Goal: Information Seeking & Learning: Learn about a topic

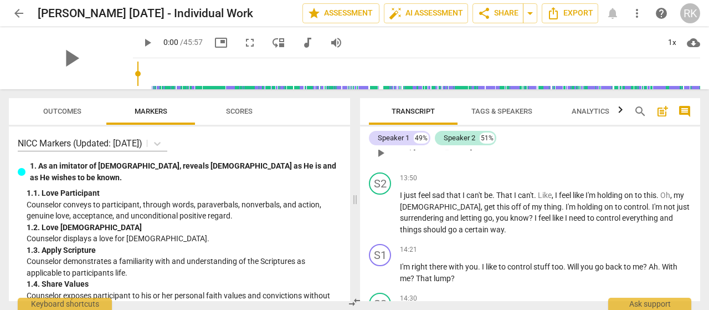
scroll to position [4267, 0]
click at [383, 211] on span "play_arrow" at bounding box center [380, 212] width 13 height 13
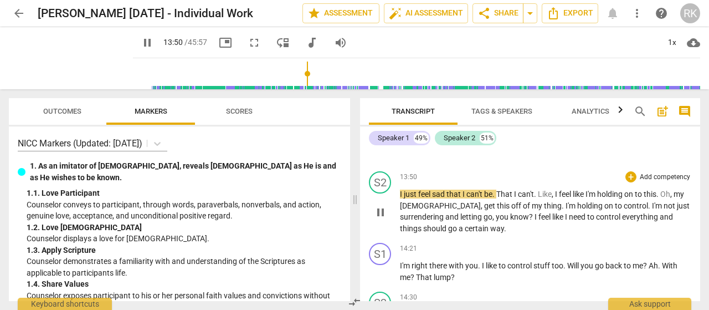
click at [382, 211] on span "pause" at bounding box center [380, 212] width 13 height 13
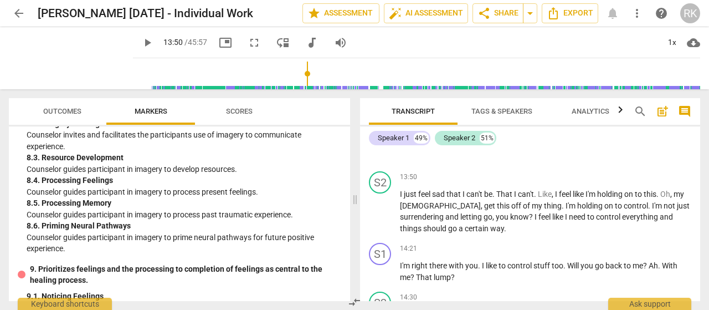
click at [297, 71] on input "range" at bounding box center [418, 73] width 563 height 35
drag, startPoint x: 27, startPoint y: 181, endPoint x: 292, endPoint y: 187, distance: 264.9
click at [291, 197] on div "8. 5. Processing Memory" at bounding box center [184, 203] width 315 height 12
click at [188, 209] on p "Counselor guides participant in imagery to process past traumatic experience." at bounding box center [184, 215] width 315 height 12
click at [147, 209] on p "Counselor guides participant in imagery to process past traumatic experience." at bounding box center [184, 215] width 315 height 12
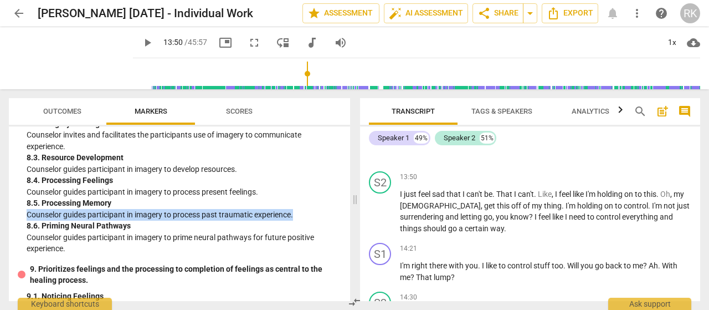
drag, startPoint x: 28, startPoint y: 193, endPoint x: 296, endPoint y: 190, distance: 268.8
click at [296, 209] on p "Counselor guides participant in imagery to process past traumatic experience." at bounding box center [184, 215] width 315 height 12
drag, startPoint x: 254, startPoint y: 187, endPoint x: 263, endPoint y: 188, distance: 8.4
copy p "Counselor guides participant in imagery to process past traumatic experience."
click at [248, 43] on span "fullscreen" at bounding box center [254, 42] width 13 height 13
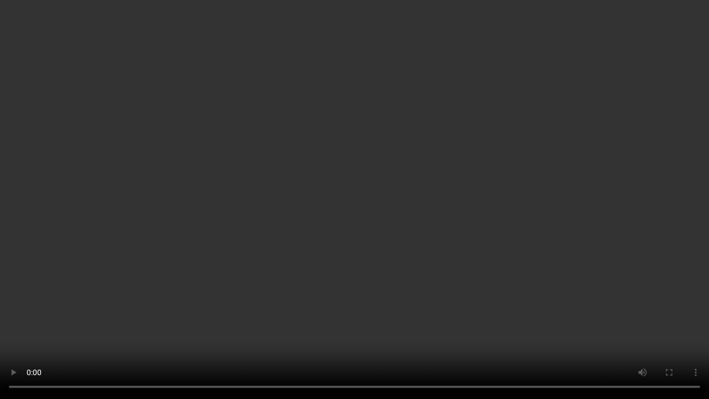
click at [40, 309] on video at bounding box center [354, 199] width 709 height 399
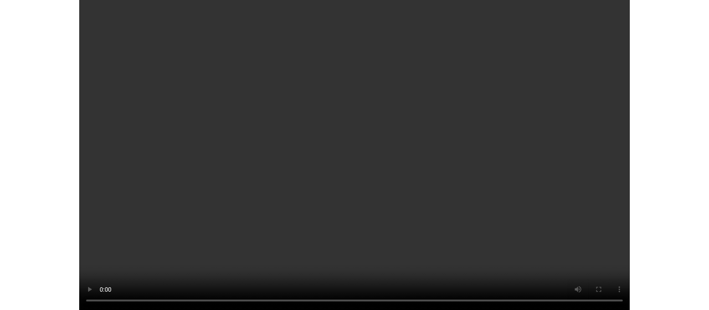
scroll to position [5496, 0]
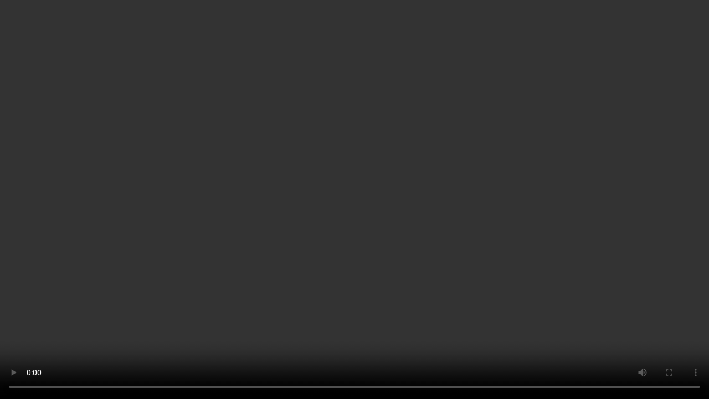
click at [457, 309] on video at bounding box center [354, 199] width 709 height 399
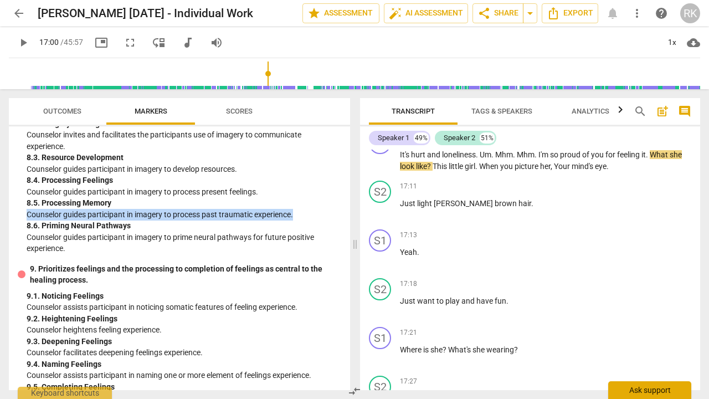
type input "1021"
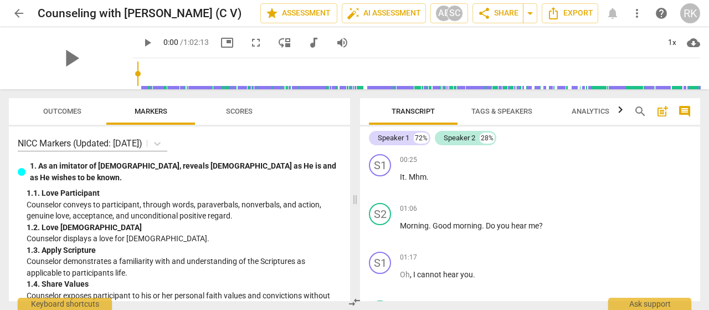
click at [407, 71] on input "range" at bounding box center [418, 73] width 563 height 35
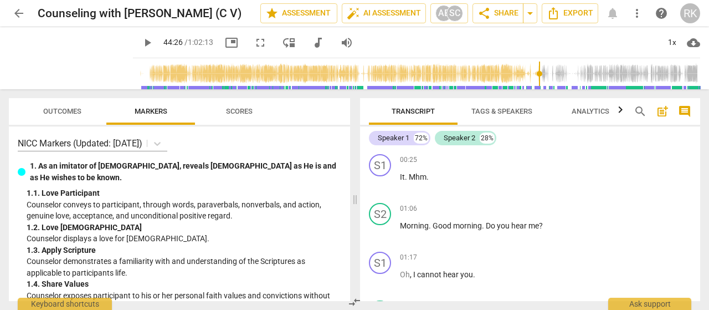
scroll to position [9460, 0]
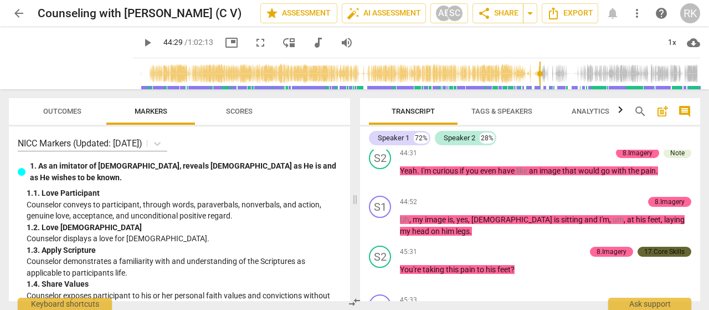
drag, startPoint x: 411, startPoint y: 73, endPoint x: 535, endPoint y: 69, distance: 124.2
type input "2669"
click at [535, 69] on input "range" at bounding box center [418, 73] width 563 height 35
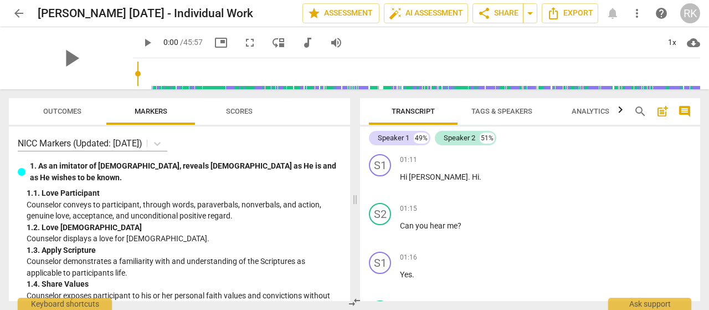
click at [206, 71] on input "range" at bounding box center [418, 73] width 563 height 35
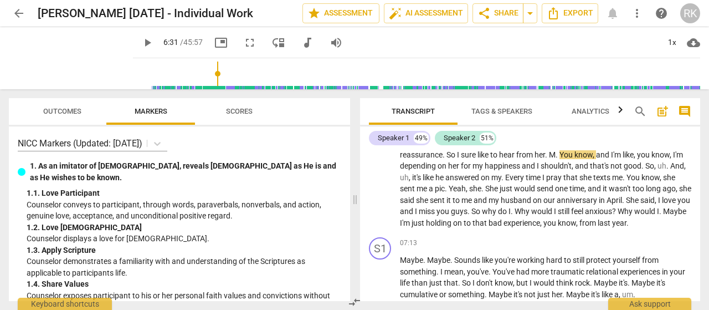
type input "1208"
click at [376, 73] on input "range" at bounding box center [418, 73] width 563 height 35
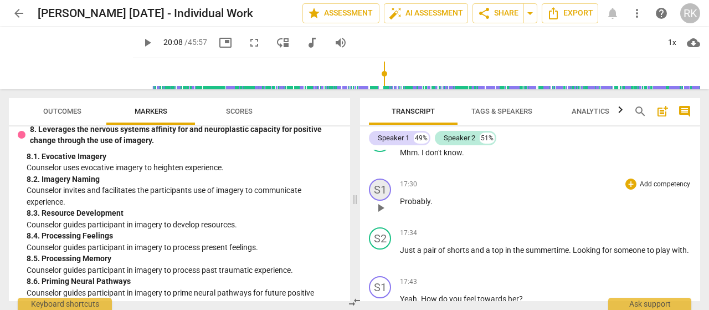
scroll to position [5798, 0]
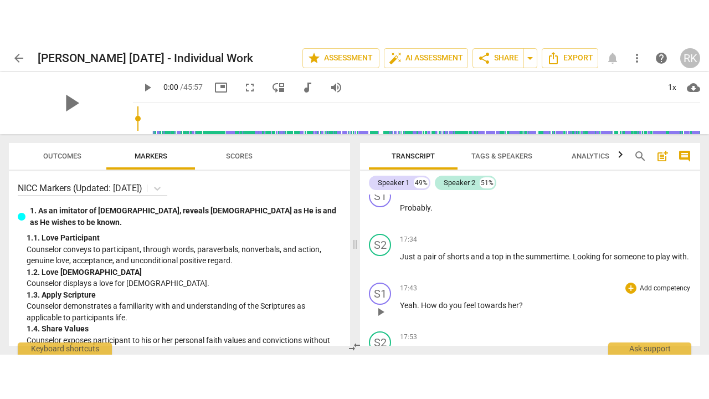
scroll to position [5763, 0]
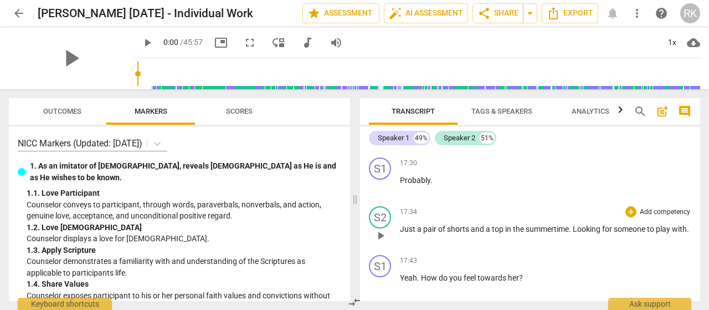
click at [379, 236] on span "play_arrow" at bounding box center [380, 235] width 13 height 13
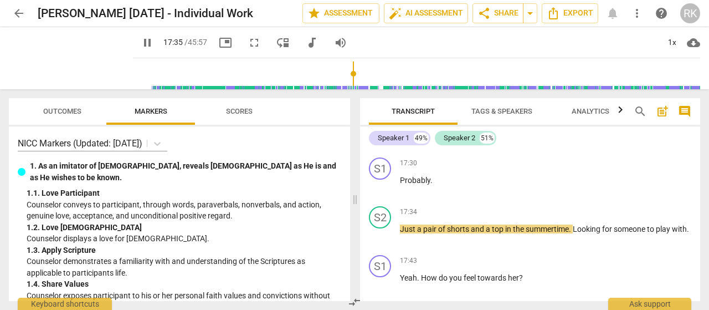
click at [248, 44] on span "fullscreen" at bounding box center [254, 42] width 13 height 13
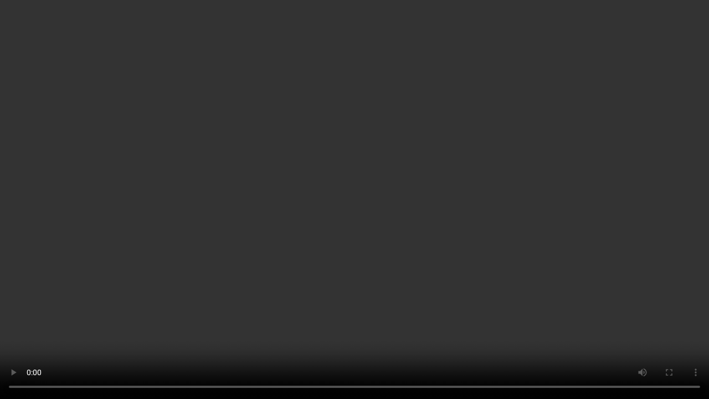
type input "1059"
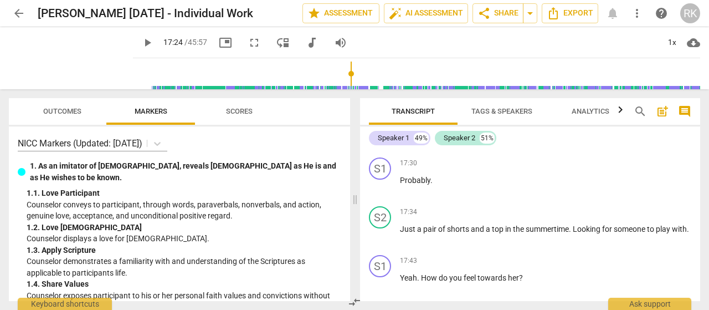
drag, startPoint x: 245, startPoint y: 42, endPoint x: 245, endPoint y: 109, distance: 66.5
click at [248, 42] on span "fullscreen" at bounding box center [254, 42] width 13 height 13
click at [133, 89] on video at bounding box center [71, 58] width 124 height 62
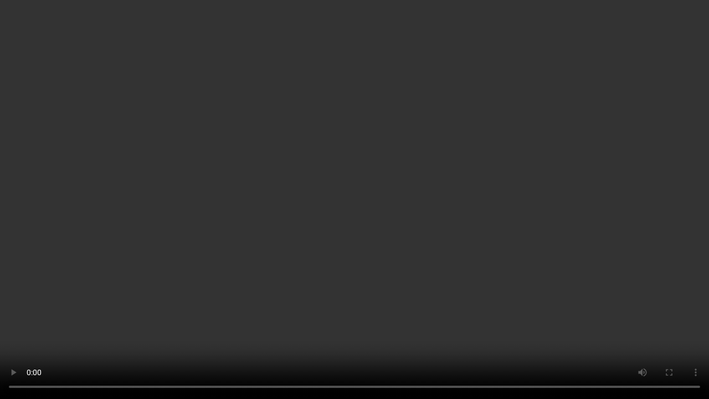
click at [178, 218] on video at bounding box center [354, 199] width 709 height 399
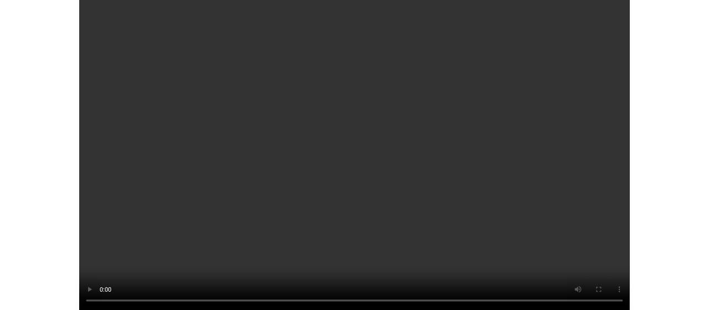
scroll to position [6319, 0]
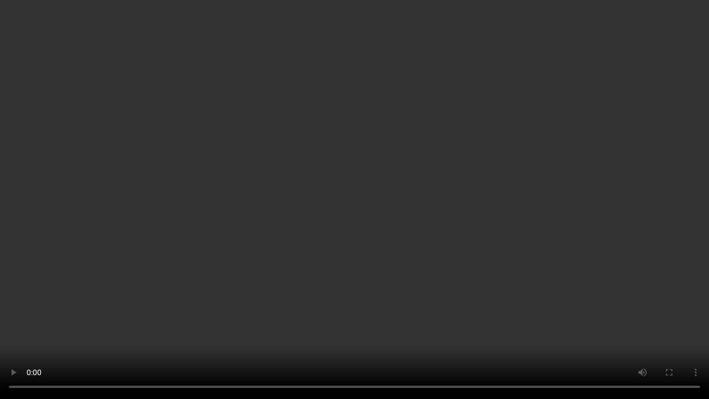
click at [462, 309] on video at bounding box center [354, 199] width 709 height 399
type input "1256"
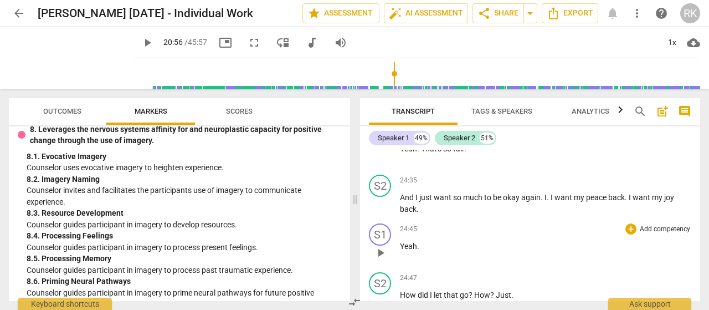
scroll to position [7704, 0]
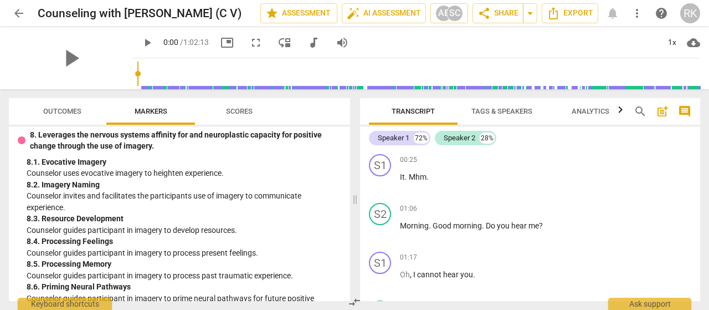
scroll to position [1219, 0]
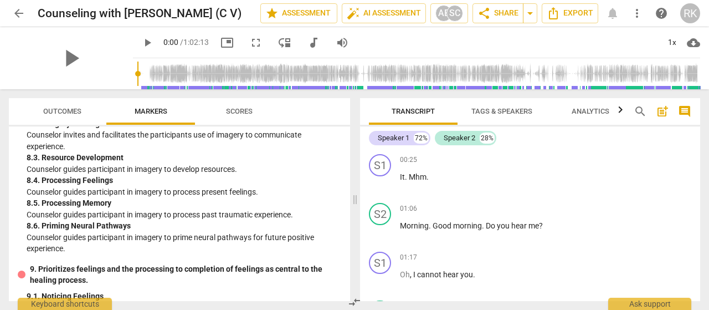
click at [427, 75] on input "range" at bounding box center [418, 73] width 563 height 35
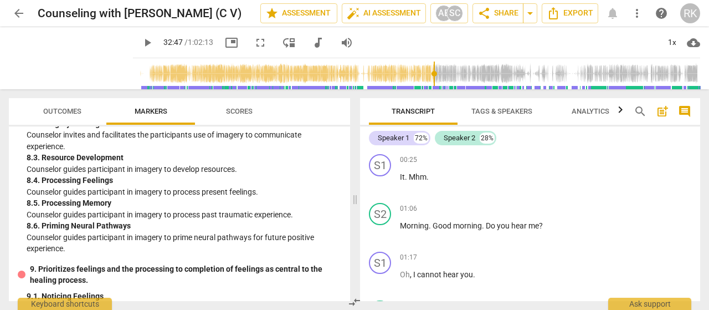
click at [427, 73] on input "range" at bounding box center [418, 73] width 563 height 35
click at [503, 73] on input "range" at bounding box center [418, 73] width 563 height 35
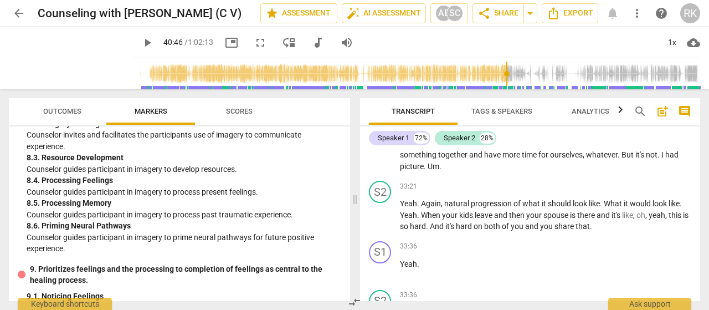
drag, startPoint x: 503, startPoint y: 75, endPoint x: 501, endPoint y: 57, distance: 19.0
click at [501, 57] on input "range" at bounding box center [418, 73] width 563 height 35
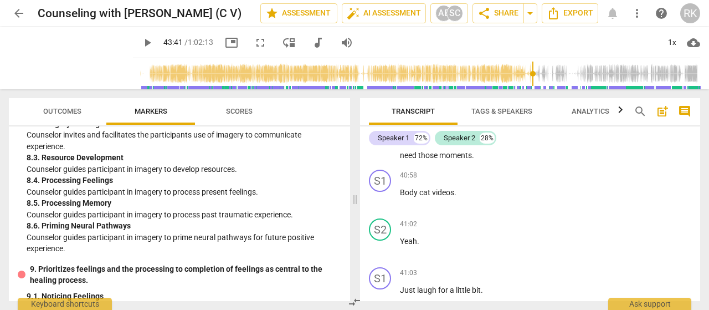
drag, startPoint x: 514, startPoint y: 70, endPoint x: 528, endPoint y: 69, distance: 14.5
click at [528, 69] on input "range" at bounding box center [418, 73] width 563 height 35
drag, startPoint x: 530, startPoint y: 73, endPoint x: 535, endPoint y: 68, distance: 7.5
click at [535, 68] on input "range" at bounding box center [418, 73] width 563 height 35
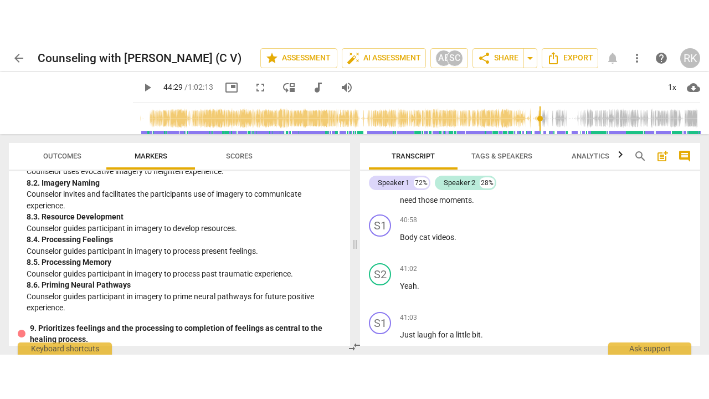
scroll to position [1219, 0]
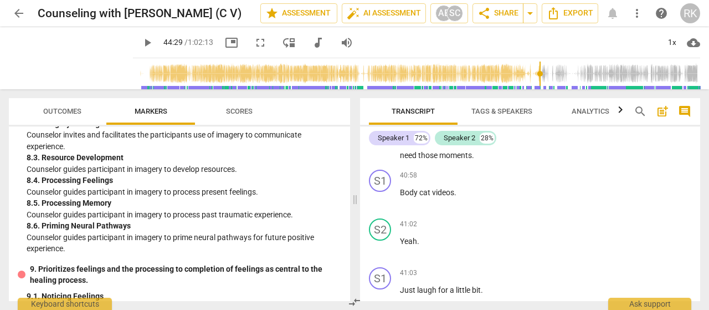
drag, startPoint x: 73, startPoint y: 227, endPoint x: 33, endPoint y: 219, distance: 40.1
click at [33, 232] on p "Counselor guides participant in imagery to prime neural pathways for future pos…" at bounding box center [184, 243] width 315 height 23
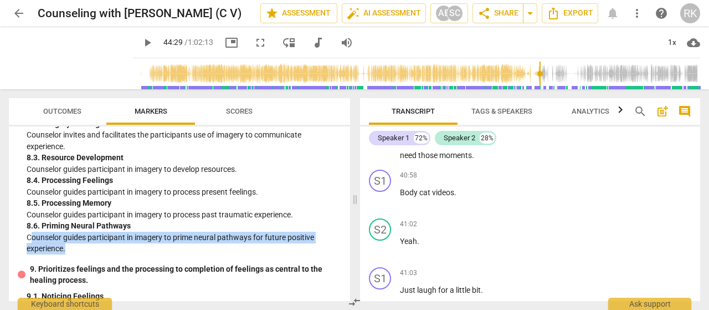
click at [35, 232] on p "Counselor guides participant in imagery to prime neural pathways for future pos…" at bounding box center [184, 243] width 315 height 23
drag, startPoint x: 24, startPoint y: 216, endPoint x: 65, endPoint y: 225, distance: 42.1
click at [65, 225] on div "8. Leverages the nervous systems affinity for and neuroplastic capacity for pos…" at bounding box center [180, 161] width 324 height 186
copy p "Counselor guides participant in imagery to prime neural pathways for future pos…"
click at [254, 44] on span "fullscreen" at bounding box center [260, 42] width 13 height 13
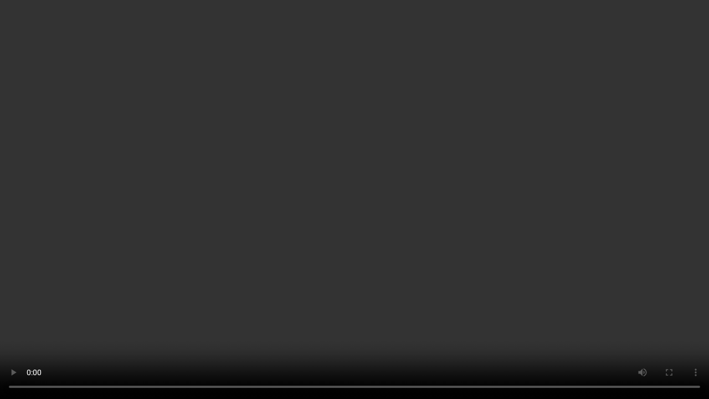
click at [166, 309] on video at bounding box center [354, 199] width 709 height 399
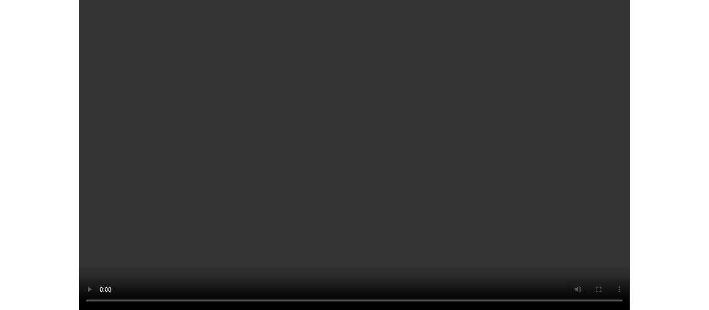
scroll to position [10009, 0]
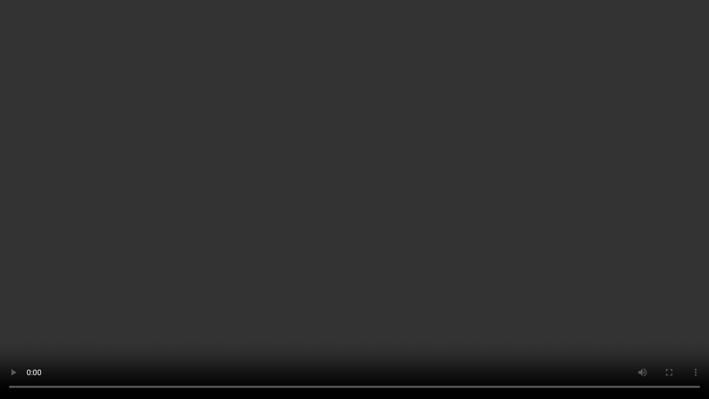
click at [198, 177] on video at bounding box center [354, 199] width 709 height 399
type input "3012"
